Goal: Task Accomplishment & Management: Complete application form

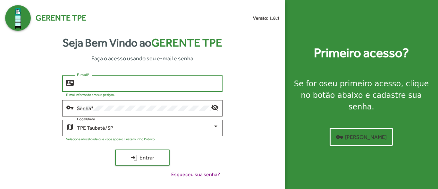
click at [107, 85] on input "E-mail *" at bounding box center [147, 84] width 141 height 6
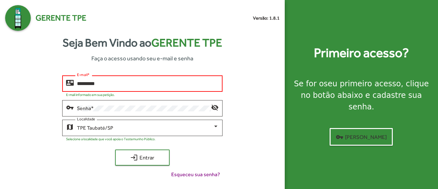
click at [109, 84] on input "*********" at bounding box center [147, 84] width 141 height 6
click at [106, 84] on input "*********" at bounding box center [147, 84] width 141 height 6
click at [100, 82] on input "*********" at bounding box center [147, 84] width 141 height 6
type input "**********"
drag, startPoint x: 100, startPoint y: 83, endPoint x: 7, endPoint y: 66, distance: 94.1
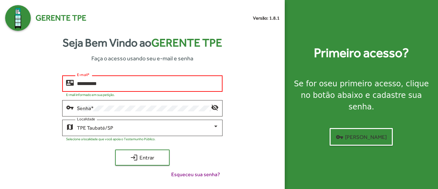
click at [7, 66] on div "**********" at bounding box center [142, 109] width 275 height 156
drag, startPoint x: 106, startPoint y: 82, endPoint x: 77, endPoint y: 85, distance: 28.7
click at [73, 88] on div "**********" at bounding box center [142, 83] width 160 height 18
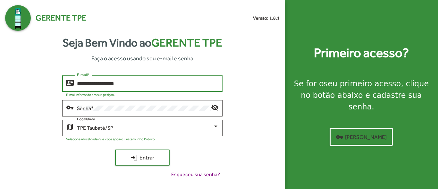
click at [115, 81] on input "**********" at bounding box center [147, 84] width 141 height 6
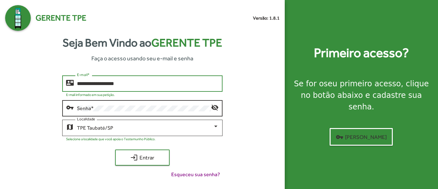
type input "**********"
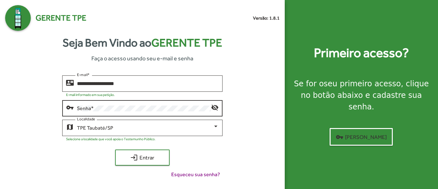
click at [131, 105] on div "Senha *" at bounding box center [144, 108] width 134 height 18
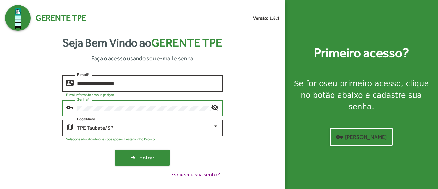
click at [144, 157] on span "login Entrar" at bounding box center [142, 158] width 43 height 12
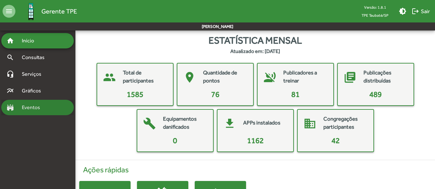
click at [32, 105] on span "Eventos" at bounding box center [33, 108] width 31 height 8
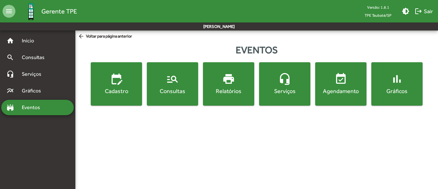
click at [117, 81] on mat-icon "edit_calendar" at bounding box center [116, 79] width 13 height 13
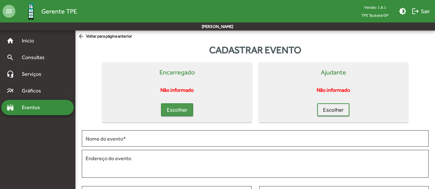
click at [184, 108] on span "Escolher" at bounding box center [177, 110] width 21 height 12
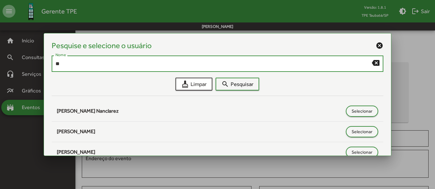
type input "*"
type input "*******"
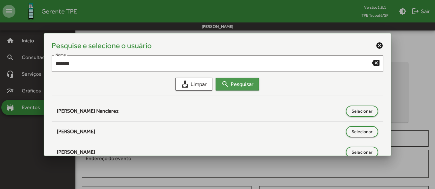
click at [234, 82] on span "search Pesquisar" at bounding box center [237, 84] width 32 height 12
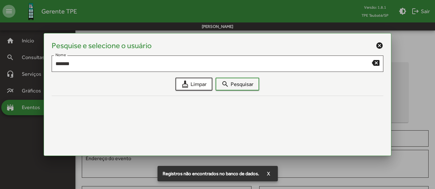
click at [380, 46] on mat-icon "cancel" at bounding box center [380, 46] width 8 height 8
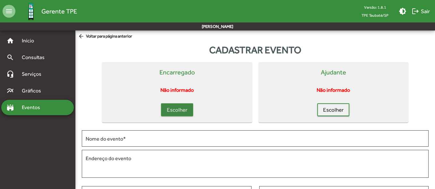
click at [176, 111] on span "Escolher" at bounding box center [177, 110] width 21 height 12
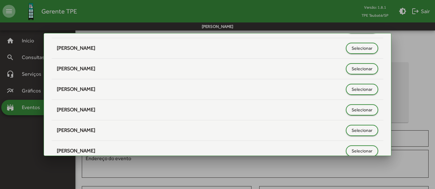
scroll to position [1861, 0]
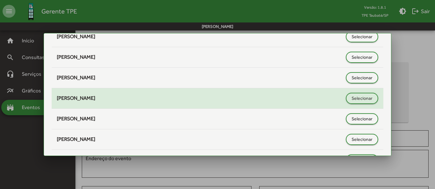
click at [95, 101] on span "[PERSON_NAME]" at bounding box center [76, 98] width 38 height 6
click at [357, 99] on span "Selecionar" at bounding box center [362, 98] width 21 height 12
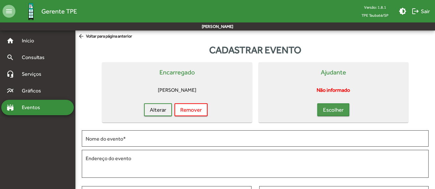
click at [340, 107] on span "Escolher" at bounding box center [333, 110] width 21 height 12
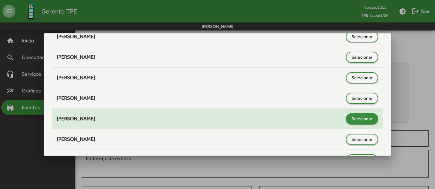
click at [357, 121] on span "Selecionar" at bounding box center [362, 119] width 21 height 12
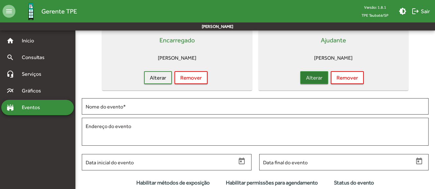
scroll to position [64, 0]
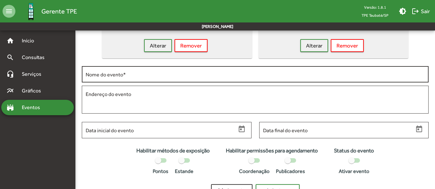
click at [134, 78] on div "Nome do evento *" at bounding box center [255, 74] width 339 height 18
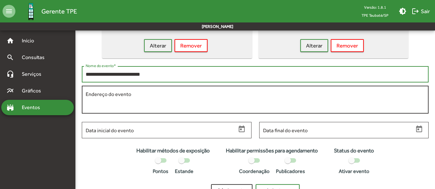
type input "**********"
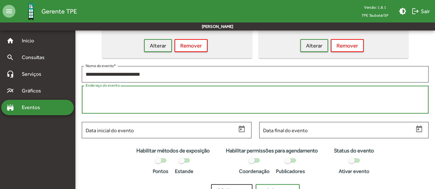
click at [118, 96] on textarea "Endereço do evento" at bounding box center [255, 99] width 339 height 19
click at [137, 91] on textarea "**********" at bounding box center [255, 99] width 339 height 19
click at [155, 92] on textarea "**********" at bounding box center [255, 99] width 339 height 19
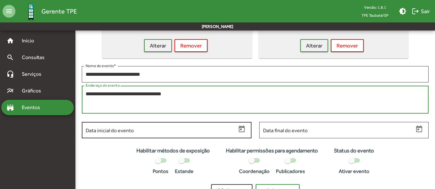
type textarea "**********"
click at [241, 125] on icon "Open calendar" at bounding box center [242, 129] width 8 height 8
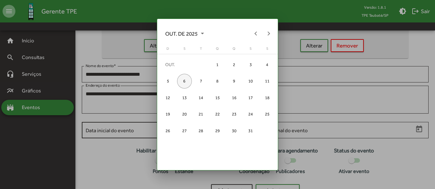
scroll to position [0, 0]
click at [172, 99] on div "12" at bounding box center [167, 97] width 15 height 15
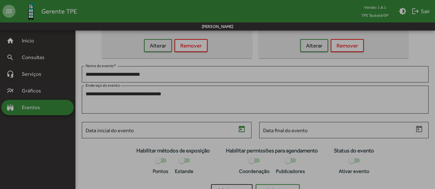
type input "**********"
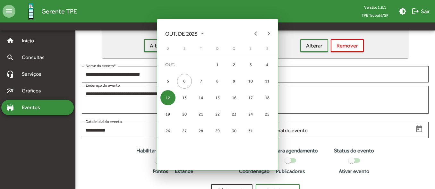
scroll to position [64, 0]
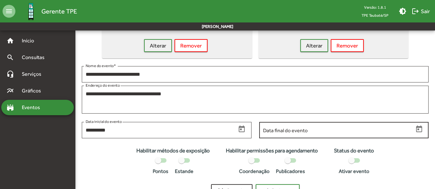
click at [272, 127] on input "Data final do evento" at bounding box center [338, 130] width 151 height 6
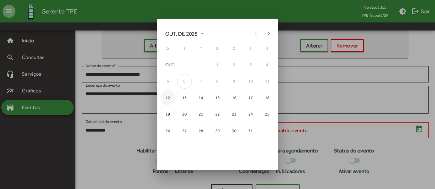
click at [167, 98] on div "12" at bounding box center [167, 97] width 15 height 15
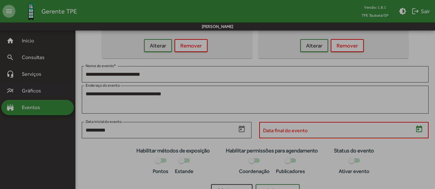
type input "**********"
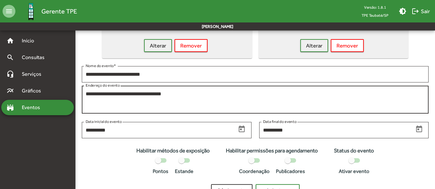
scroll to position [88, 0]
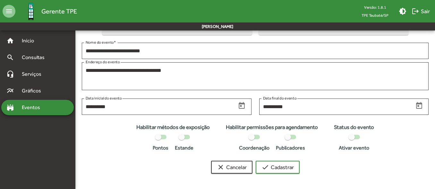
click at [288, 135] on div at bounding box center [288, 137] width 6 height 6
click at [357, 136] on div at bounding box center [354, 137] width 12 height 4
click at [155, 137] on div at bounding box center [158, 137] width 6 height 6
click at [254, 137] on div at bounding box center [251, 137] width 6 height 6
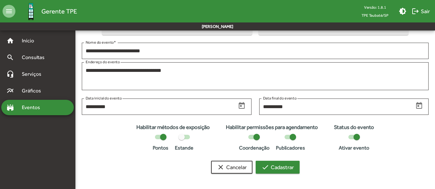
click at [282, 165] on span "check Cadastrar" at bounding box center [277, 167] width 32 height 12
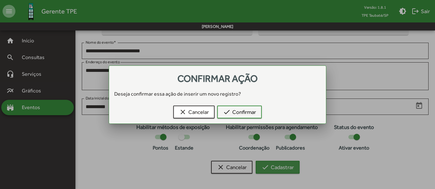
scroll to position [0, 0]
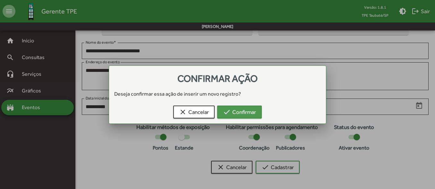
click at [240, 109] on span "check Confirmar" at bounding box center [239, 112] width 33 height 12
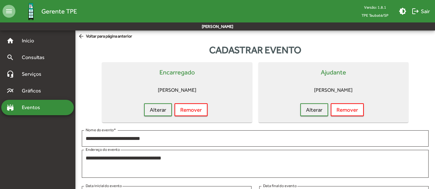
scroll to position [88, 0]
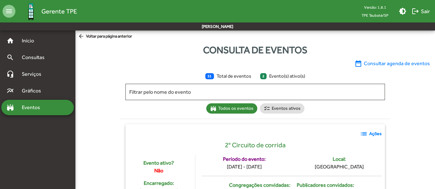
click at [32, 105] on span "Eventos" at bounding box center [33, 108] width 31 height 8
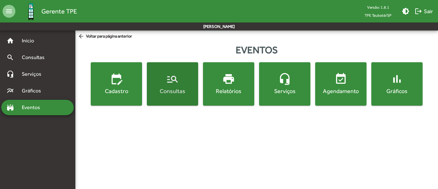
click at [172, 73] on mat-icon "manage_search" at bounding box center [172, 79] width 13 height 13
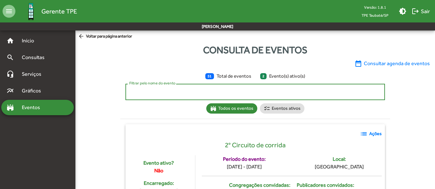
click at [197, 90] on input "Filtrar pelo nome do evento" at bounding box center [255, 92] width 252 height 6
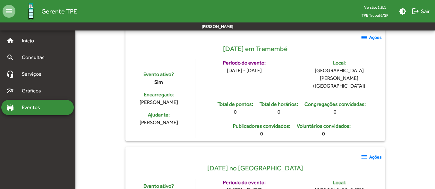
scroll to position [32, 0]
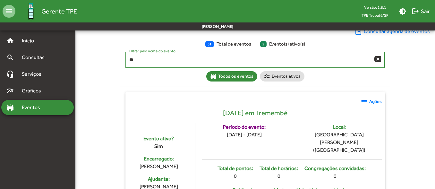
type input "**"
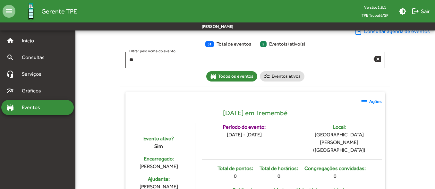
click at [370, 102] on strong "Ações" at bounding box center [375, 101] width 13 height 7
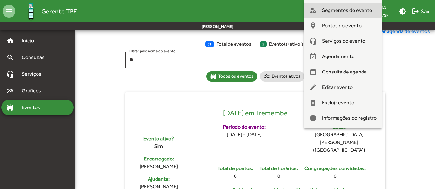
click at [355, 8] on span "Segmentos do evento" at bounding box center [347, 10] width 50 height 15
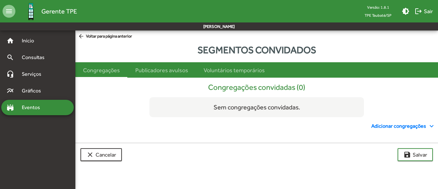
click at [403, 127] on span "Adicionar congregações expand_more" at bounding box center [404, 126] width 64 height 8
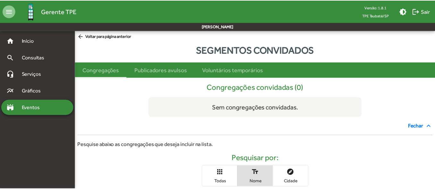
scroll to position [85, 0]
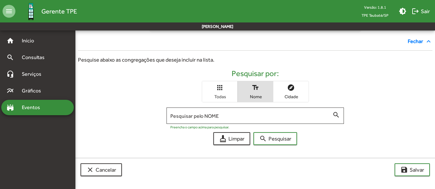
click at [221, 96] on span "Todas" at bounding box center [220, 97] width 32 height 6
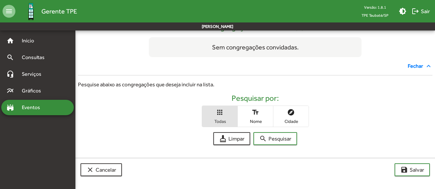
scroll to position [60, 0]
click at [223, 110] on mat-icon "apps" at bounding box center [220, 112] width 8 height 8
click at [272, 140] on span "search Pesquisar" at bounding box center [275, 139] width 32 height 12
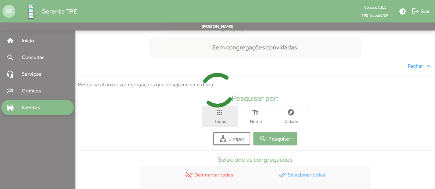
scroll to position [193, 0]
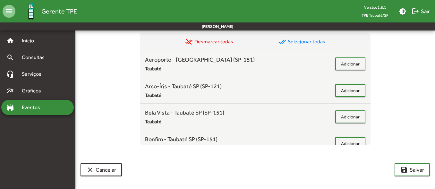
click at [297, 41] on span "done_all Selecionar todas" at bounding box center [301, 42] width 47 height 8
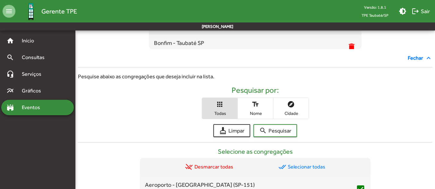
scroll to position [192, 0]
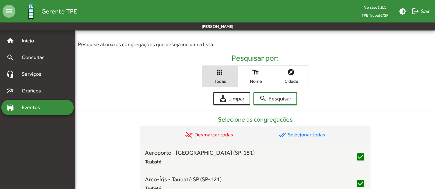
click at [304, 133] on span "done_all Selecionar todas" at bounding box center [301, 135] width 47 height 8
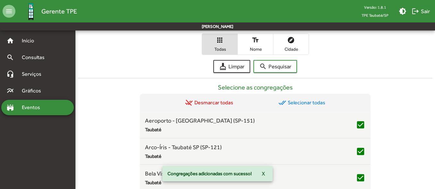
scroll to position [286, 0]
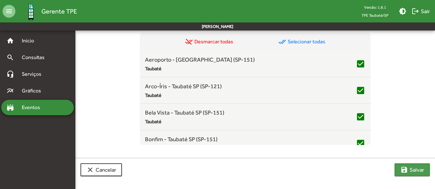
click at [418, 168] on span "save [PERSON_NAME]" at bounding box center [412, 170] width 24 height 12
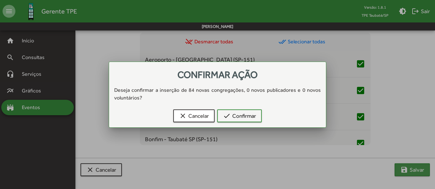
scroll to position [0, 0]
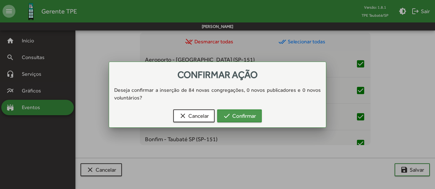
click at [243, 115] on span "check Confirmar" at bounding box center [239, 116] width 33 height 12
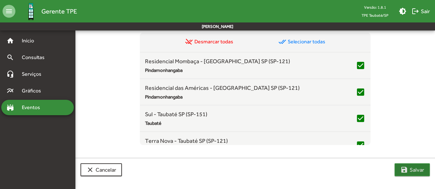
scroll to position [1017, 0]
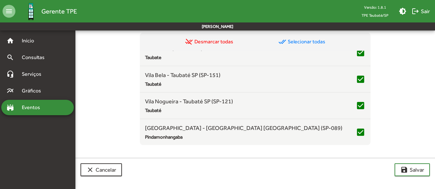
click at [292, 38] on span "done_all Selecionar todas" at bounding box center [301, 42] width 47 height 8
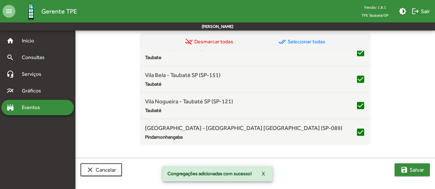
click at [406, 167] on mat-icon "save" at bounding box center [404, 170] width 8 height 8
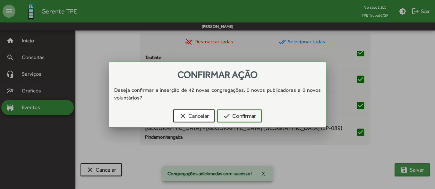
scroll to position [0, 0]
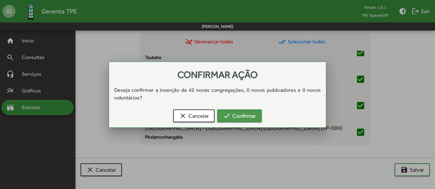
click at [244, 115] on span "check Confirmar" at bounding box center [239, 116] width 33 height 12
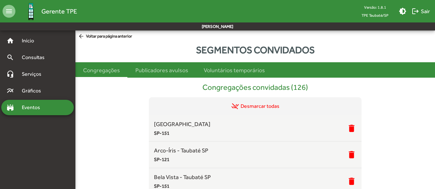
scroll to position [286, 0]
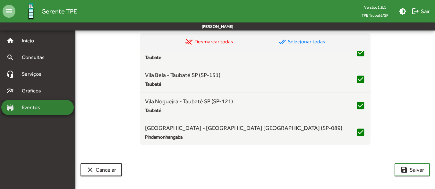
click at [43, 105] on span "Eventos" at bounding box center [33, 108] width 31 height 8
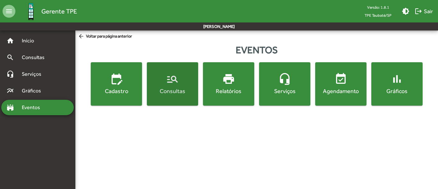
click at [179, 72] on button "manage_search Consultas" at bounding box center [172, 83] width 51 height 43
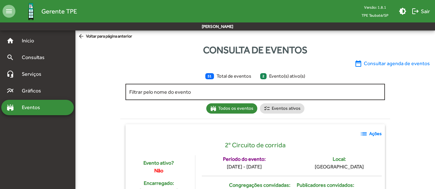
click at [174, 87] on div "Filtrar pelo nome do evento" at bounding box center [255, 91] width 252 height 18
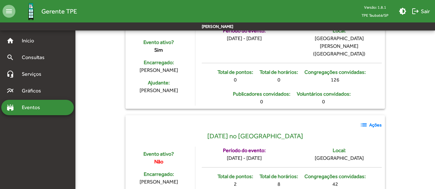
scroll to position [64, 0]
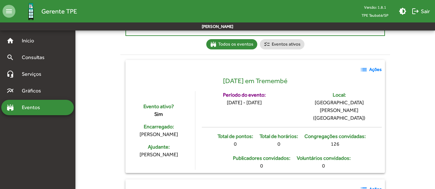
type input "***"
click at [373, 69] on strong "Ações" at bounding box center [375, 69] width 13 height 7
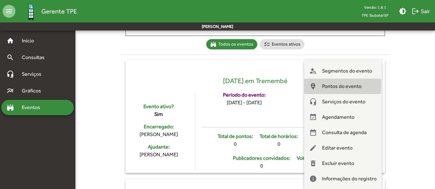
click at [341, 85] on span "Pontos do evento" at bounding box center [341, 86] width 39 height 15
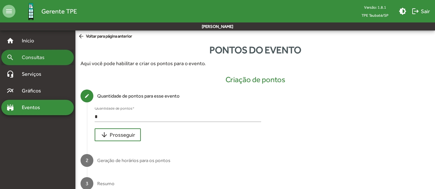
click at [38, 58] on span "Consultas" at bounding box center [35, 58] width 35 height 8
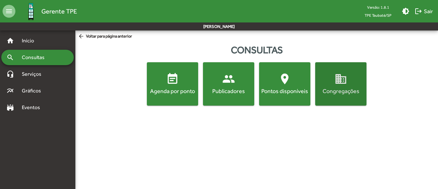
click at [342, 78] on mat-icon "domain" at bounding box center [341, 79] width 13 height 13
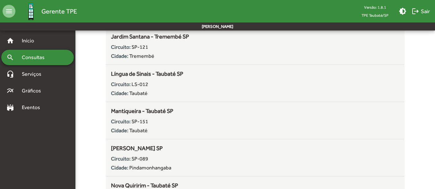
scroll to position [1123, 0]
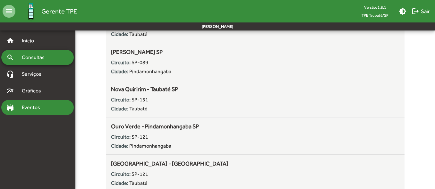
click at [32, 104] on span "Eventos" at bounding box center [33, 108] width 31 height 8
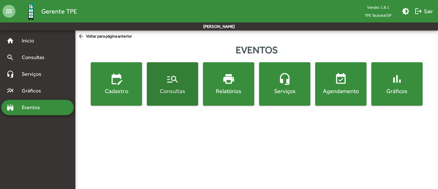
click at [182, 77] on span "manage_search Consultas" at bounding box center [172, 84] width 49 height 22
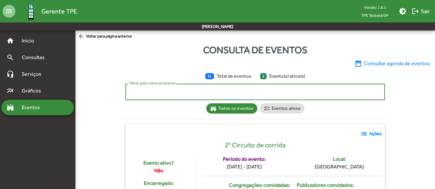
click at [171, 90] on input "Filtrar pelo nome do evento" at bounding box center [255, 92] width 252 height 6
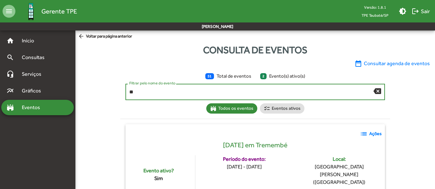
type input "*"
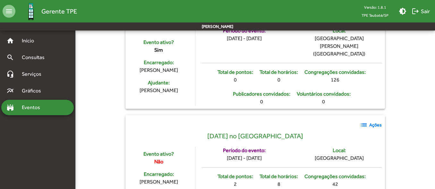
scroll to position [96, 0]
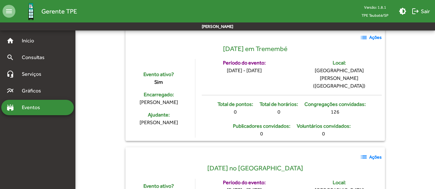
type input "***"
click at [371, 37] on strong "Ações" at bounding box center [375, 37] width 13 height 7
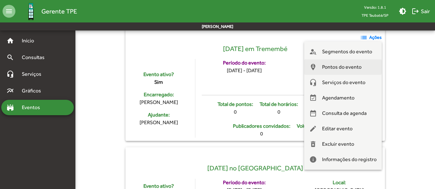
click at [338, 67] on span "Pontos do evento" at bounding box center [341, 66] width 39 height 15
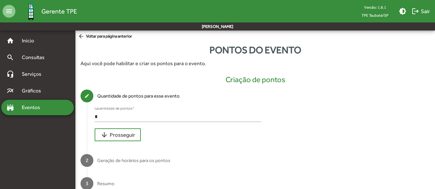
scroll to position [14, 0]
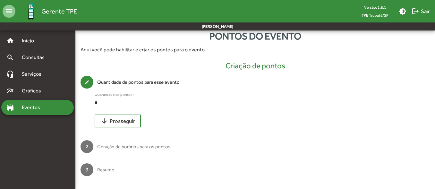
click at [133, 94] on div "* Quantidade de pontos *" at bounding box center [178, 101] width 167 height 14
drag, startPoint x: 98, startPoint y: 101, endPoint x: 84, endPoint y: 105, distance: 14.9
click at [85, 104] on div "create Quantidade de pontos para esse evento * Quantidade de pontos * arrow_dow…" at bounding box center [255, 103] width 360 height 64
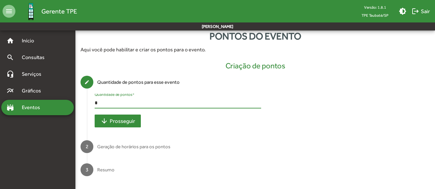
type input "*"
click at [117, 118] on span "arrow_downward Prosseguir" at bounding box center [117, 121] width 35 height 12
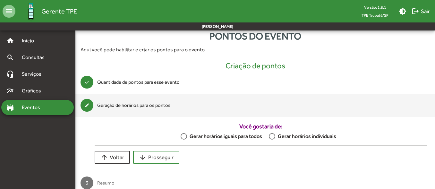
click at [187, 134] on div at bounding box center [184, 136] width 6 height 6
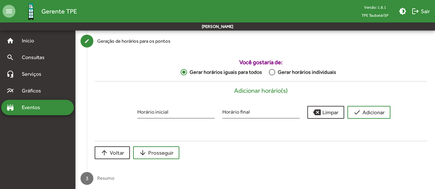
scroll to position [87, 0]
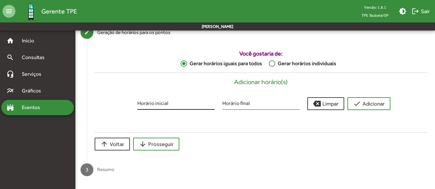
click at [165, 109] on div "Horário inicial" at bounding box center [175, 102] width 77 height 15
type input "*****"
click at [241, 101] on div "Horário final" at bounding box center [260, 102] width 77 height 15
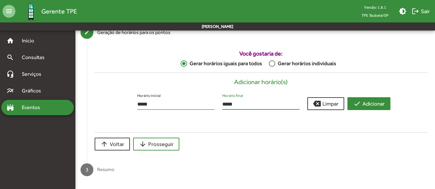
type input "*****"
click at [365, 102] on span "check Adicionar" at bounding box center [368, 104] width 31 height 12
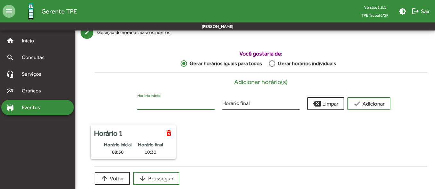
click at [151, 103] on input "Horário inicial" at bounding box center [175, 104] width 77 height 6
type input "*****"
click at [250, 97] on div "Horário final" at bounding box center [260, 102] width 77 height 15
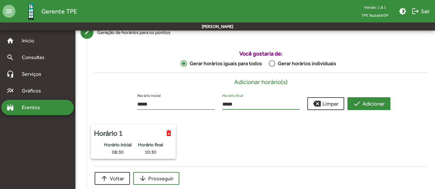
type input "*****"
click at [374, 103] on span "check Adicionar" at bounding box center [368, 104] width 31 height 12
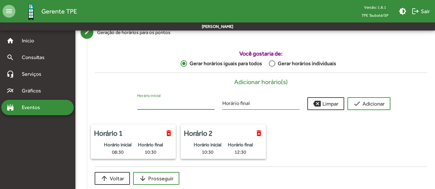
click at [154, 103] on input "Horário inicial" at bounding box center [175, 104] width 77 height 6
type input "*****"
click at [242, 103] on input "Horário final" at bounding box center [260, 104] width 77 height 6
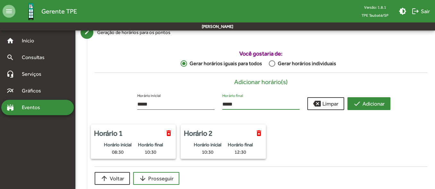
type input "*****"
click at [370, 102] on span "check Adicionar" at bounding box center [368, 104] width 31 height 12
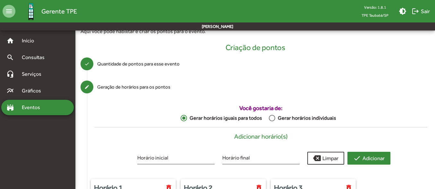
scroll to position [121, 0]
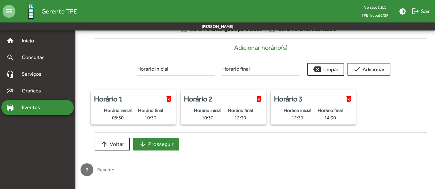
click at [169, 140] on span "arrow_downward Prosseguir" at bounding box center [156, 144] width 35 height 12
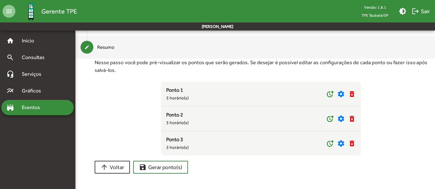
scroll to position [95, 0]
click at [162, 167] on span "save Gerar ponto(s)" at bounding box center [160, 167] width 43 height 12
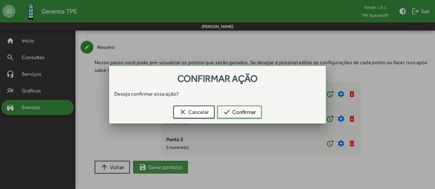
scroll to position [0, 0]
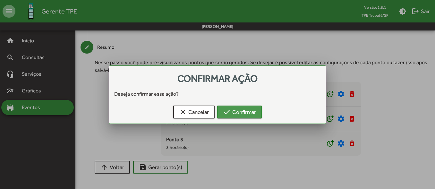
click at [239, 109] on span "check Confirmar" at bounding box center [239, 112] width 33 height 12
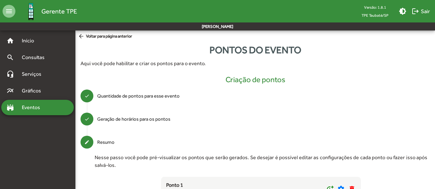
scroll to position [95, 0]
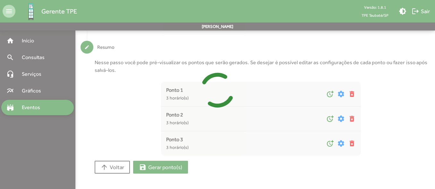
type input "*"
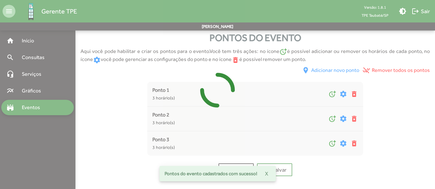
scroll to position [12, 0]
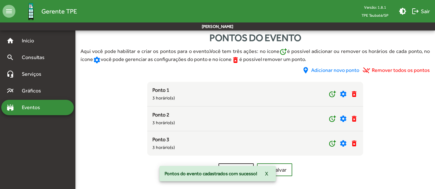
click at [121, 92] on app-listagem-pontos-evento "Ponto 1 3 horário(s) more_time settings delete_forever Ponto 2 3 horário(s) mor…" at bounding box center [255, 119] width 360 height 74
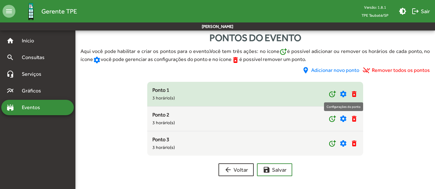
click at [341, 94] on mat-icon "settings" at bounding box center [343, 94] width 8 height 8
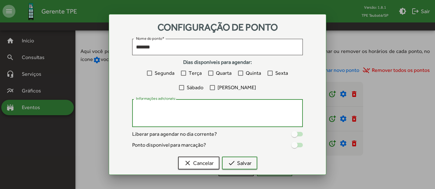
click at [148, 108] on textarea "Informações adicionais:" at bounding box center [217, 113] width 163 height 19
type textarea "*"
type textarea "**********"
click at [215, 87] on div at bounding box center [212, 87] width 5 height 5
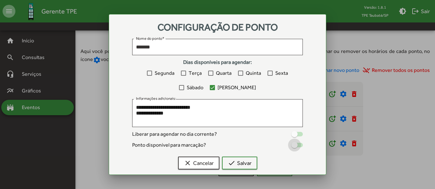
click at [296, 145] on div at bounding box center [294, 145] width 6 height 6
click at [251, 162] on span "check Salvar" at bounding box center [240, 163] width 24 height 12
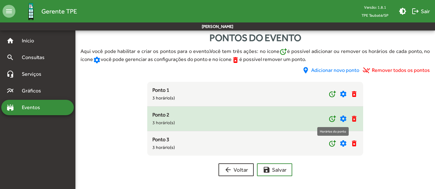
click at [329, 119] on mat-icon "more_time" at bounding box center [333, 119] width 8 height 8
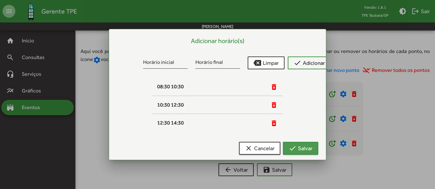
click at [305, 145] on span "check Salvar" at bounding box center [301, 148] width 24 height 12
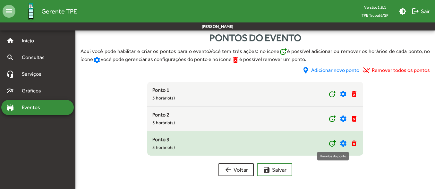
click at [335, 143] on mat-icon "more_time" at bounding box center [333, 144] width 8 height 8
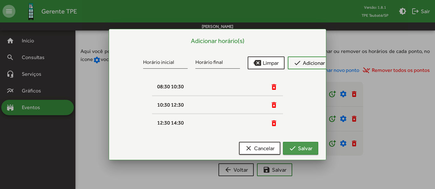
click at [303, 145] on span "check Salvar" at bounding box center [301, 148] width 24 height 12
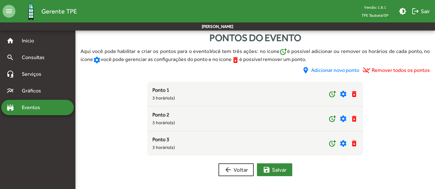
click at [277, 168] on span "save [PERSON_NAME]" at bounding box center [275, 170] width 24 height 12
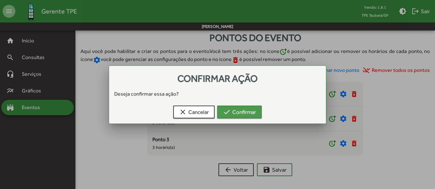
click at [242, 108] on span "check Confirmar" at bounding box center [239, 112] width 33 height 12
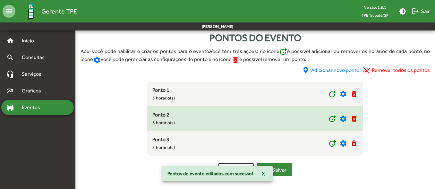
scroll to position [0, 0]
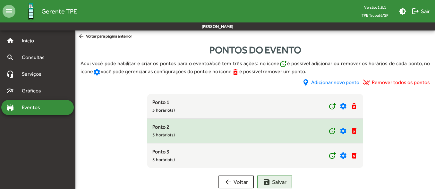
click at [298, 132] on div "Ponto 2 3 horário(s)" at bounding box center [240, 130] width 176 height 15
click at [330, 130] on mat-icon "more_time" at bounding box center [333, 131] width 8 height 8
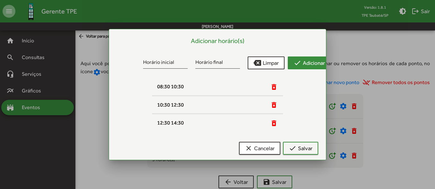
click at [306, 61] on span "check Adicionar" at bounding box center [309, 63] width 31 height 12
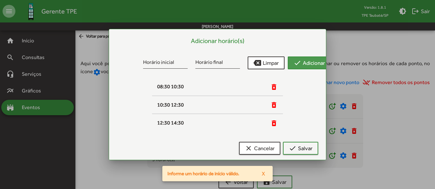
click at [306, 60] on span "check Adicionar" at bounding box center [309, 63] width 31 height 12
click at [83, 100] on div at bounding box center [217, 94] width 435 height 189
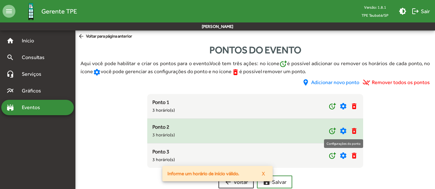
click at [345, 128] on mat-icon "settings" at bounding box center [343, 131] width 8 height 8
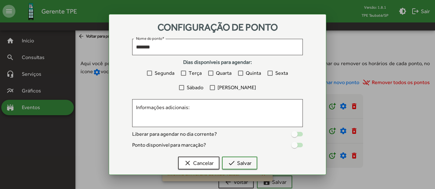
click at [215, 87] on div at bounding box center [212, 87] width 5 height 5
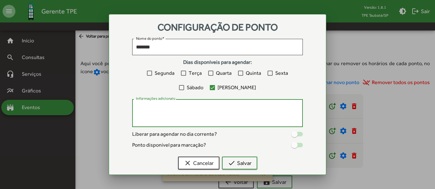
click at [183, 109] on textarea "Informações adicionais:" at bounding box center [217, 113] width 163 height 19
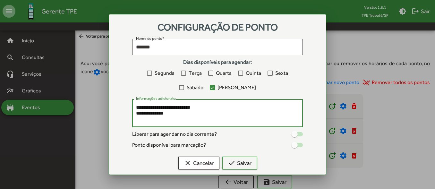
type textarea "**********"
click at [302, 148] on label at bounding box center [297, 145] width 12 height 8
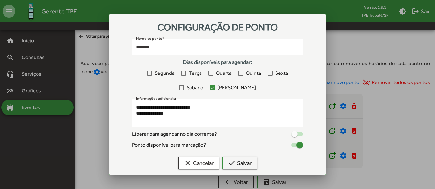
click at [295, 136] on div at bounding box center [294, 134] width 6 height 6
click at [299, 133] on div at bounding box center [299, 134] width 6 height 6
click at [247, 162] on span "check Salvar" at bounding box center [240, 163] width 24 height 12
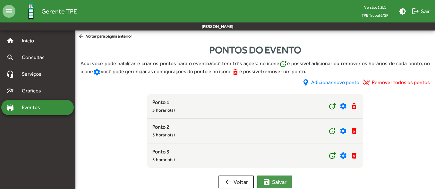
click at [275, 180] on span "save [PERSON_NAME]" at bounding box center [275, 182] width 24 height 12
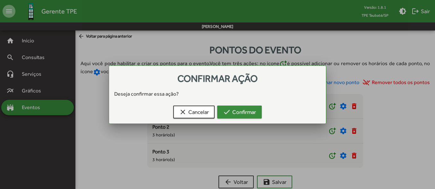
click at [243, 107] on span "check Confirmar" at bounding box center [239, 112] width 33 height 12
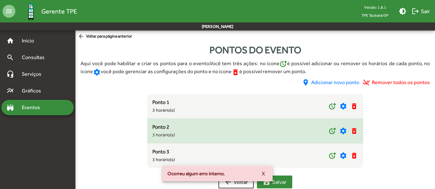
scroll to position [12, 0]
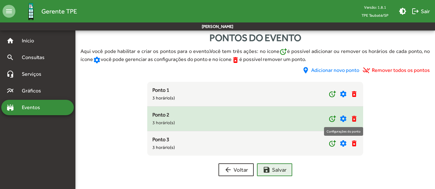
click at [343, 116] on mat-icon "settings" at bounding box center [343, 119] width 8 height 8
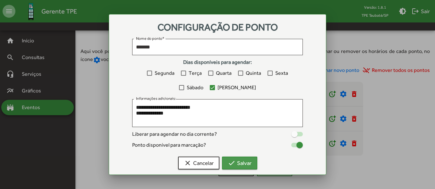
click at [243, 159] on span "check Salvar" at bounding box center [240, 163] width 24 height 12
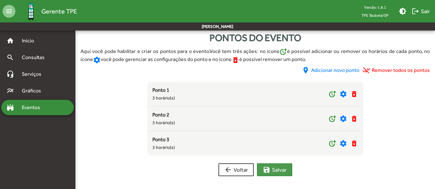
click at [277, 167] on span "save [PERSON_NAME]" at bounding box center [275, 170] width 24 height 12
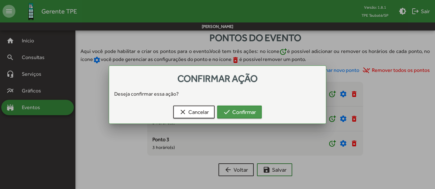
click at [233, 108] on span "check Confirmar" at bounding box center [239, 112] width 33 height 12
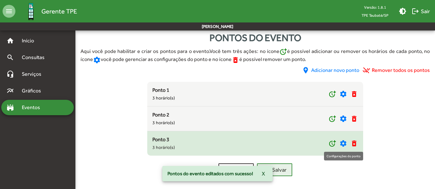
click at [341, 142] on mat-icon "settings" at bounding box center [343, 144] width 8 height 8
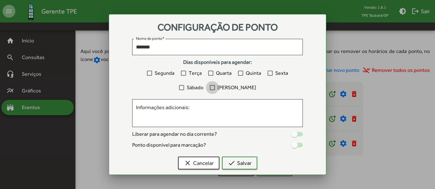
click at [215, 88] on div at bounding box center [212, 87] width 5 height 5
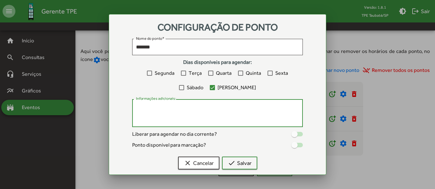
click at [171, 111] on textarea "Informações adicionais:" at bounding box center [217, 113] width 163 height 19
type textarea "**********"
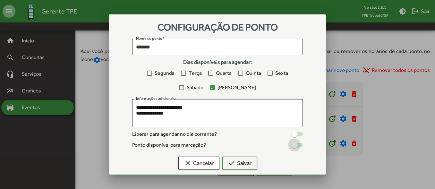
click at [299, 145] on div at bounding box center [297, 145] width 12 height 4
click at [240, 162] on span "check Salvar" at bounding box center [240, 163] width 24 height 12
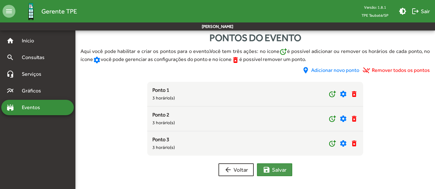
click at [278, 170] on span "save [PERSON_NAME]" at bounding box center [275, 170] width 24 height 12
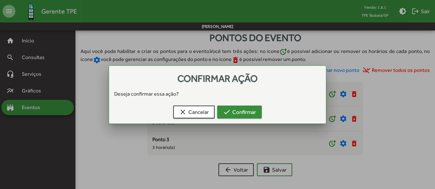
click at [242, 111] on span "check Confirmar" at bounding box center [239, 112] width 33 height 12
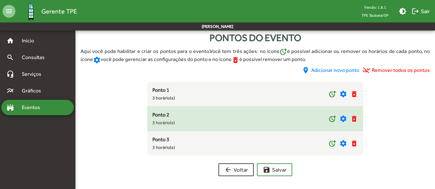
click at [157, 118] on div "Ponto 2 3 horário(s)" at bounding box center [240, 118] width 176 height 15
click at [343, 118] on mat-icon "settings" at bounding box center [343, 119] width 8 height 8
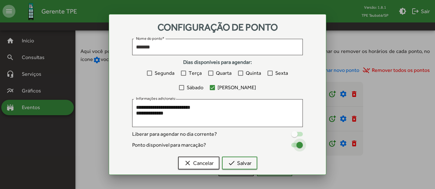
click at [292, 143] on label at bounding box center [297, 145] width 12 height 8
click at [292, 143] on div at bounding box center [294, 145] width 6 height 6
click at [246, 162] on span "check Salvar" at bounding box center [240, 163] width 24 height 12
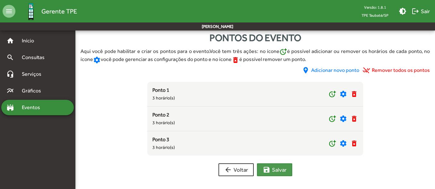
click at [271, 167] on span "save [PERSON_NAME]" at bounding box center [275, 170] width 24 height 12
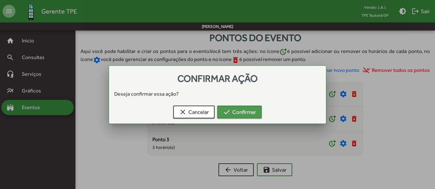
click at [245, 112] on span "check Confirmar" at bounding box center [239, 112] width 33 height 12
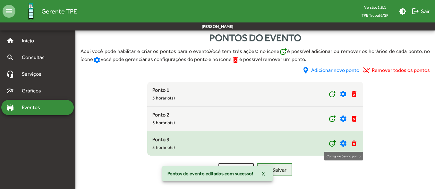
click at [342, 142] on mat-icon "settings" at bounding box center [343, 144] width 8 height 8
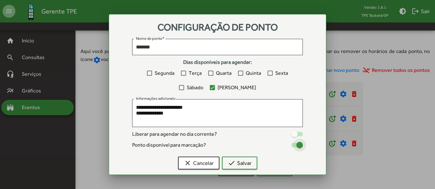
click at [297, 144] on div at bounding box center [299, 145] width 6 height 6
click at [297, 144] on div at bounding box center [294, 145] width 6 height 6
click at [243, 162] on span "check Salvar" at bounding box center [240, 163] width 24 height 12
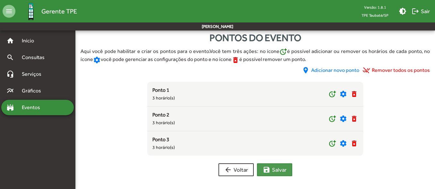
click at [278, 169] on span "save [PERSON_NAME]" at bounding box center [275, 170] width 24 height 12
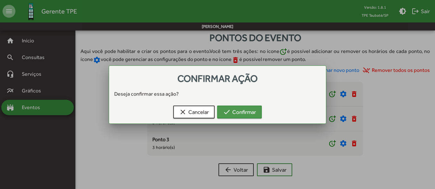
click at [243, 107] on span "check Confirmar" at bounding box center [239, 112] width 33 height 12
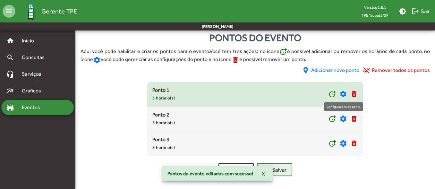
click at [343, 93] on mat-icon "settings" at bounding box center [343, 94] width 8 height 8
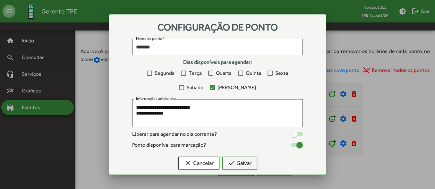
click at [415, 100] on div at bounding box center [217, 94] width 435 height 189
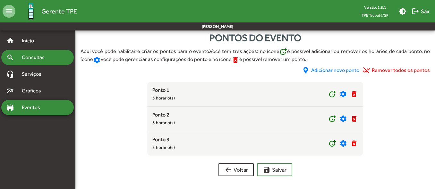
click at [33, 62] on div "search Consultas" at bounding box center [37, 57] width 73 height 15
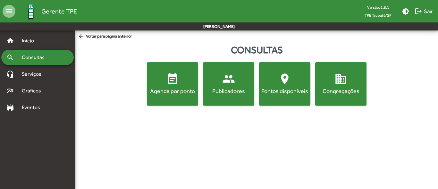
click at [38, 55] on span "Consultas" at bounding box center [35, 58] width 35 height 8
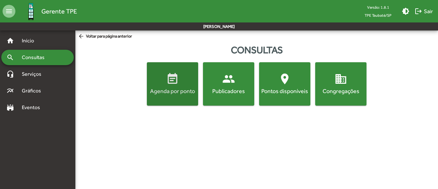
click at [184, 79] on span "event_note Agenda por ponto" at bounding box center [172, 84] width 49 height 22
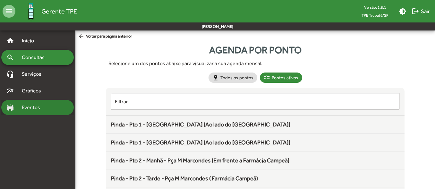
click at [25, 103] on div "stadium Eventos" at bounding box center [37, 107] width 73 height 15
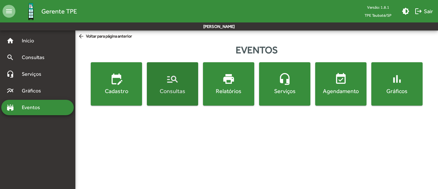
click at [173, 75] on mat-icon "manage_search" at bounding box center [172, 79] width 13 height 13
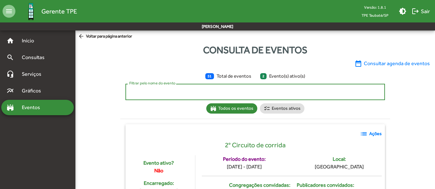
click at [149, 93] on input "Filtrar pelo nome do evento" at bounding box center [255, 92] width 252 height 6
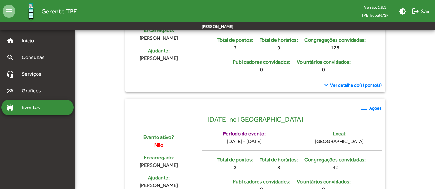
scroll to position [128, 0]
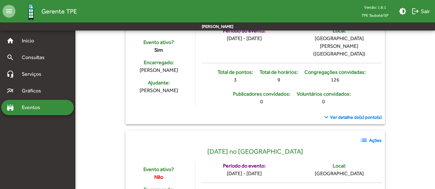
type input "***"
click at [355, 106] on div "keyboard_arrow_down Ver detalhe do(s) ponto(s)" at bounding box center [255, 113] width 253 height 15
click at [355, 114] on span "Ver detalhe do(s) ponto(s)" at bounding box center [356, 117] width 52 height 7
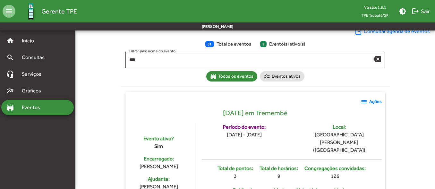
scroll to position [96, 0]
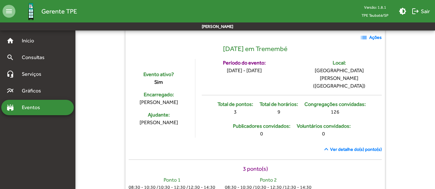
click at [347, 146] on span "Ver detalhe do(s) ponto(s)" at bounding box center [356, 149] width 52 height 7
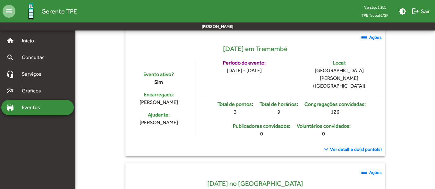
scroll to position [160, 0]
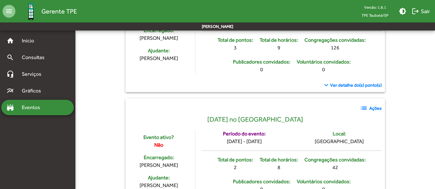
click at [369, 81] on span "keyboard_arrow_down Ver detalhe do(s) ponto(s)" at bounding box center [351, 85] width 59 height 8
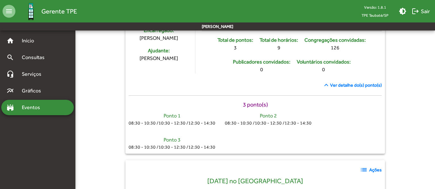
scroll to position [0, 0]
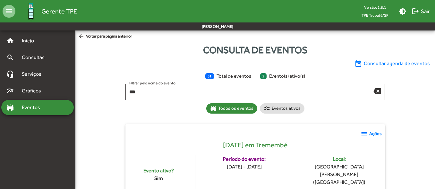
click at [392, 66] on span "date_range Consultar agenda de eventos" at bounding box center [392, 64] width 75 height 8
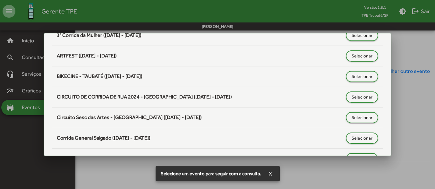
scroll to position [192, 0]
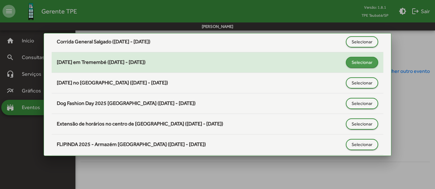
click at [360, 62] on span "Selecionar" at bounding box center [362, 62] width 21 height 12
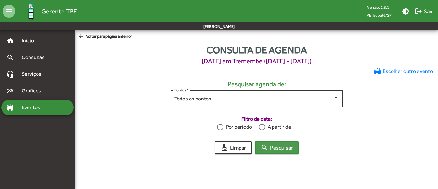
click at [283, 146] on span "search Pesquisar" at bounding box center [277, 148] width 32 height 12
click at [260, 127] on div at bounding box center [262, 127] width 6 height 6
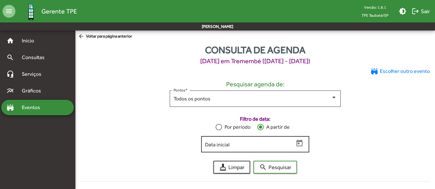
click at [281, 147] on input "Data inicial" at bounding box center [249, 144] width 89 height 6
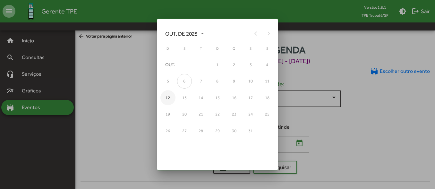
click at [166, 99] on div "12" at bounding box center [167, 97] width 15 height 15
type input "**********"
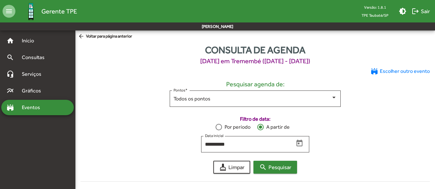
click at [272, 167] on span "search Pesquisar" at bounding box center [275, 167] width 32 height 12
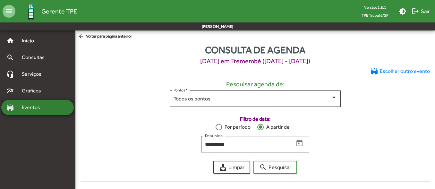
click at [33, 107] on span "Eventos" at bounding box center [33, 108] width 31 height 8
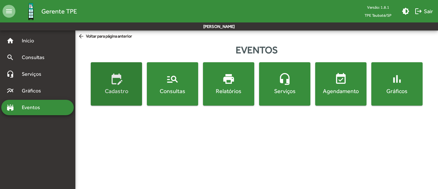
click at [111, 86] on span "edit_calendar Cadastro" at bounding box center [116, 84] width 49 height 22
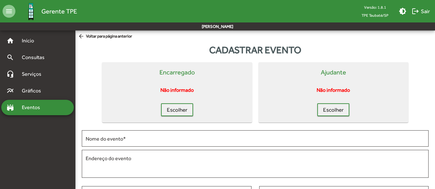
scroll to position [88, 0]
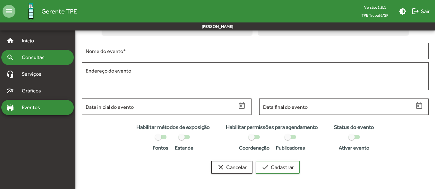
click at [31, 58] on span "Consultas" at bounding box center [35, 58] width 35 height 8
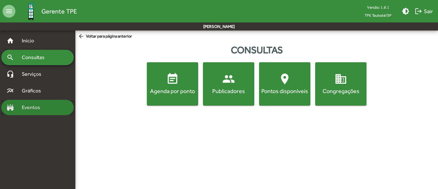
click at [25, 105] on span "Eventos" at bounding box center [33, 108] width 31 height 8
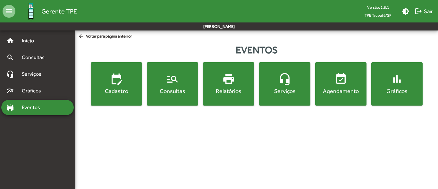
click at [173, 78] on mat-icon "manage_search" at bounding box center [172, 79] width 13 height 13
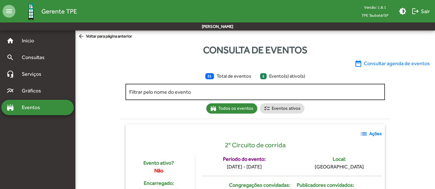
click at [194, 93] on input "Filtrar pelo nome do evento" at bounding box center [255, 92] width 252 height 6
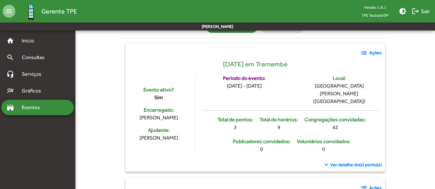
scroll to position [145, 0]
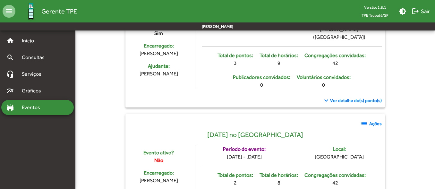
type input "***"
click at [369, 97] on span "Ver detalhe do(s) ponto(s)" at bounding box center [356, 100] width 52 height 7
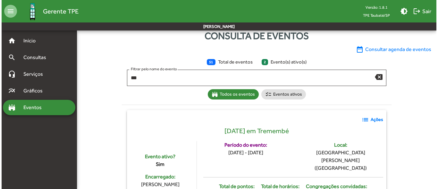
scroll to position [0, 0]
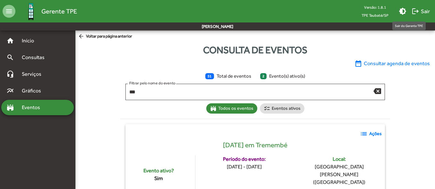
click at [420, 12] on span "logout Sair" at bounding box center [421, 11] width 18 height 12
